Goal: Task Accomplishment & Management: Manage account settings

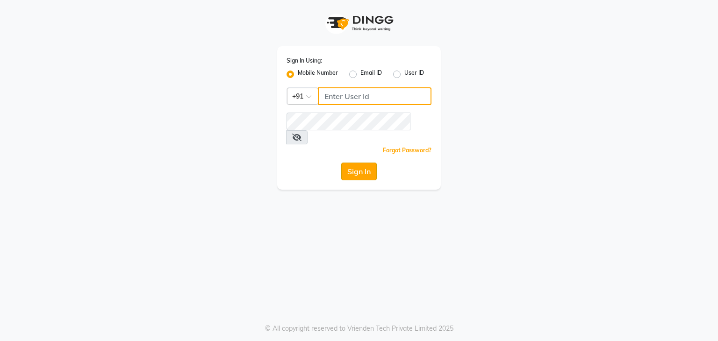
type input "9606817794"
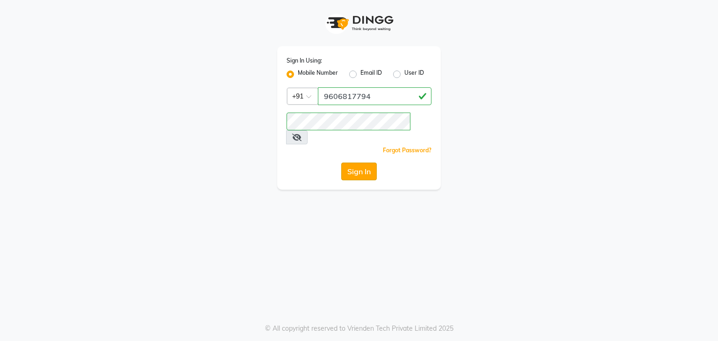
click at [366, 163] on button "Sign In" at bounding box center [359, 172] width 36 height 18
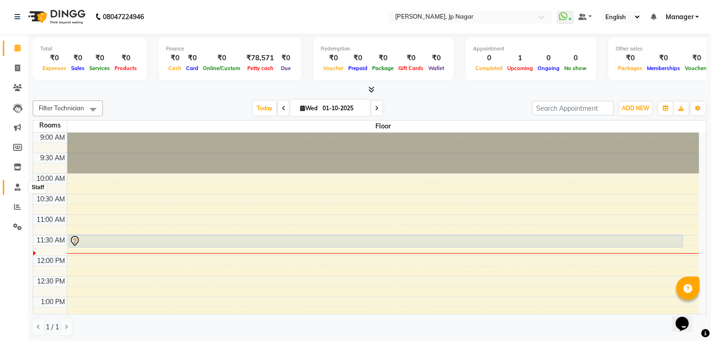
click at [17, 192] on span at bounding box center [17, 187] width 16 height 11
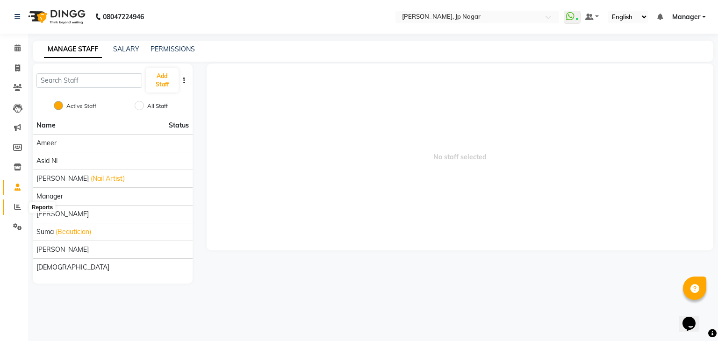
click at [11, 207] on span at bounding box center [17, 207] width 16 height 11
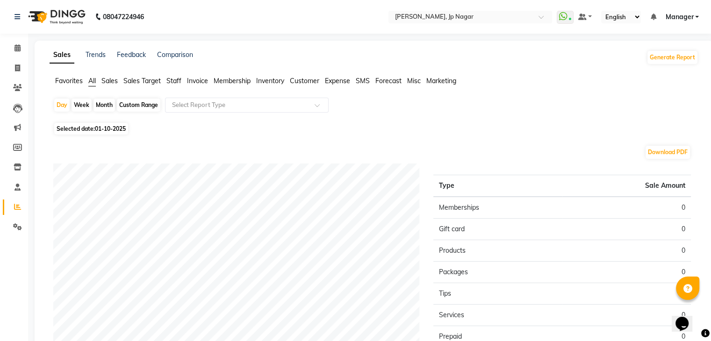
click at [101, 106] on div "Month" at bounding box center [103, 105] width 21 height 13
select select "10"
select select "2025"
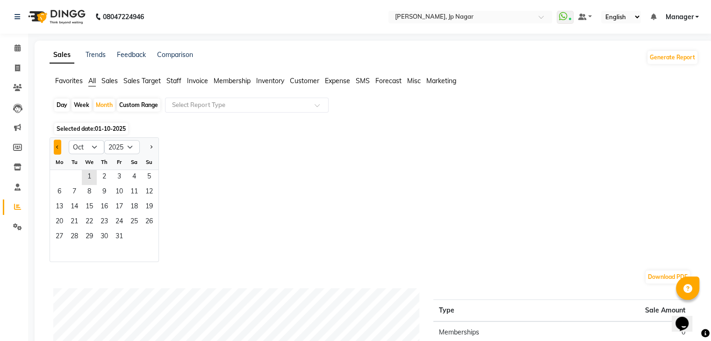
click at [57, 144] on button "Previous month" at bounding box center [57, 147] width 7 height 15
select select "9"
click at [63, 176] on span "1" at bounding box center [59, 177] width 15 height 15
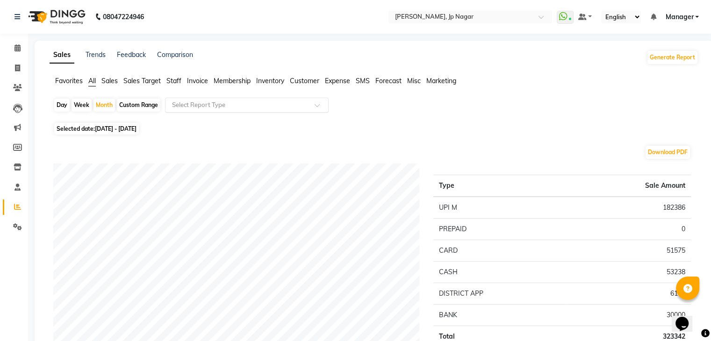
click at [300, 105] on input "text" at bounding box center [237, 104] width 135 height 9
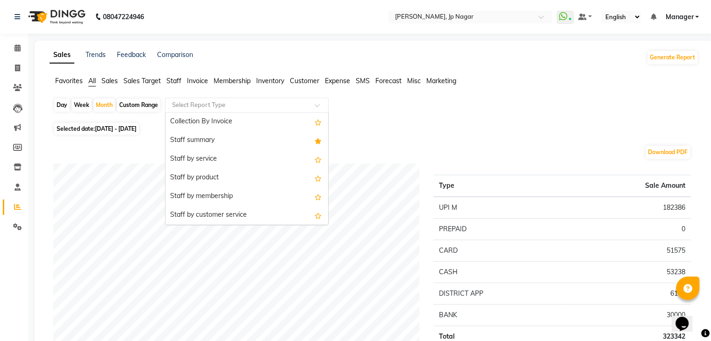
scroll to position [334, 0]
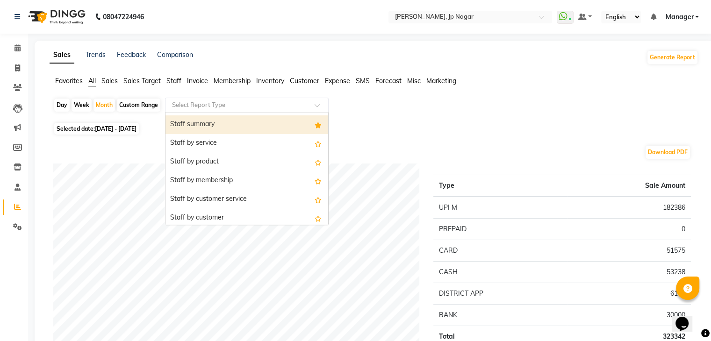
click at [307, 124] on div "Staff summary" at bounding box center [246, 124] width 163 height 19
select select "full_report"
select select "pdf"
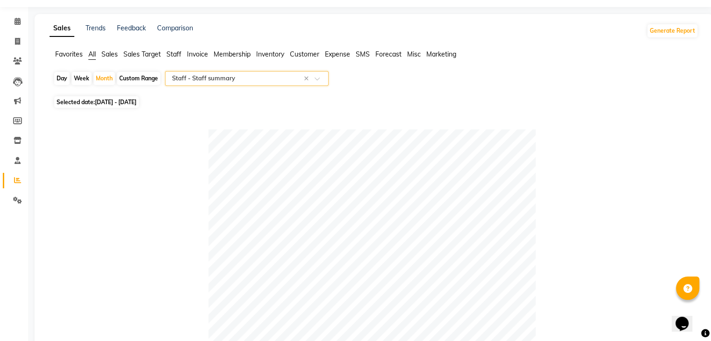
scroll to position [28, 0]
click at [20, 17] on icon at bounding box center [17, 20] width 6 height 7
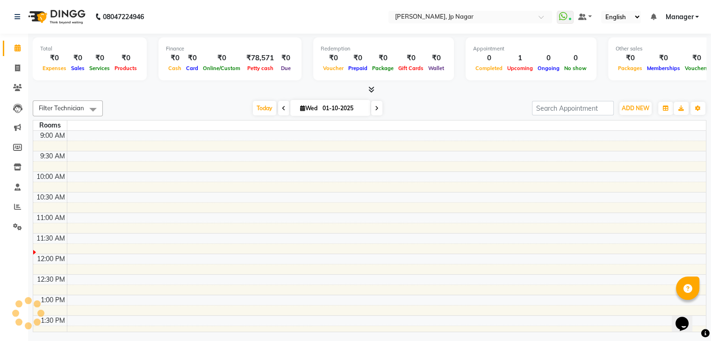
scroll to position [82, 0]
